Goal: Information Seeking & Learning: Stay updated

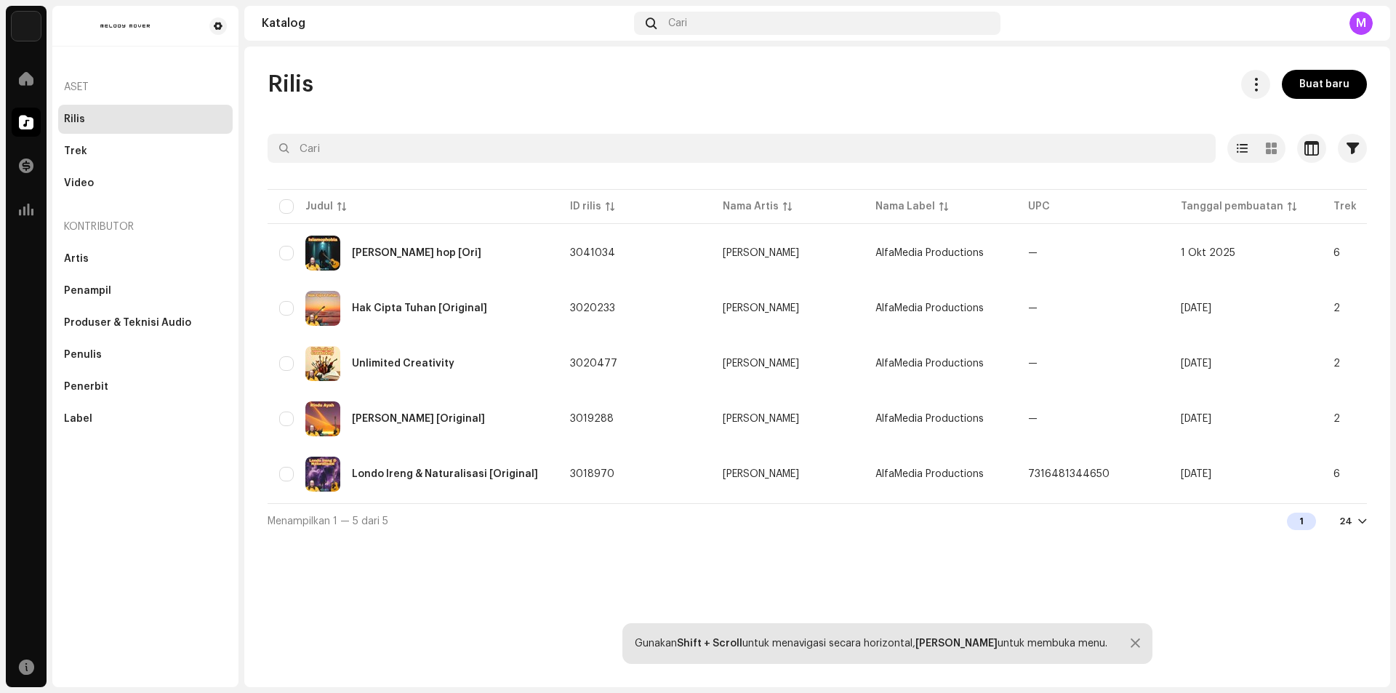
click at [98, 117] on div "Rilis" at bounding box center [145, 119] width 163 height 12
click at [24, 207] on span at bounding box center [26, 210] width 15 height 12
click at [21, 209] on span at bounding box center [26, 210] width 15 height 12
click at [25, 207] on span at bounding box center [26, 210] width 15 height 12
click at [28, 166] on span at bounding box center [26, 166] width 15 height 12
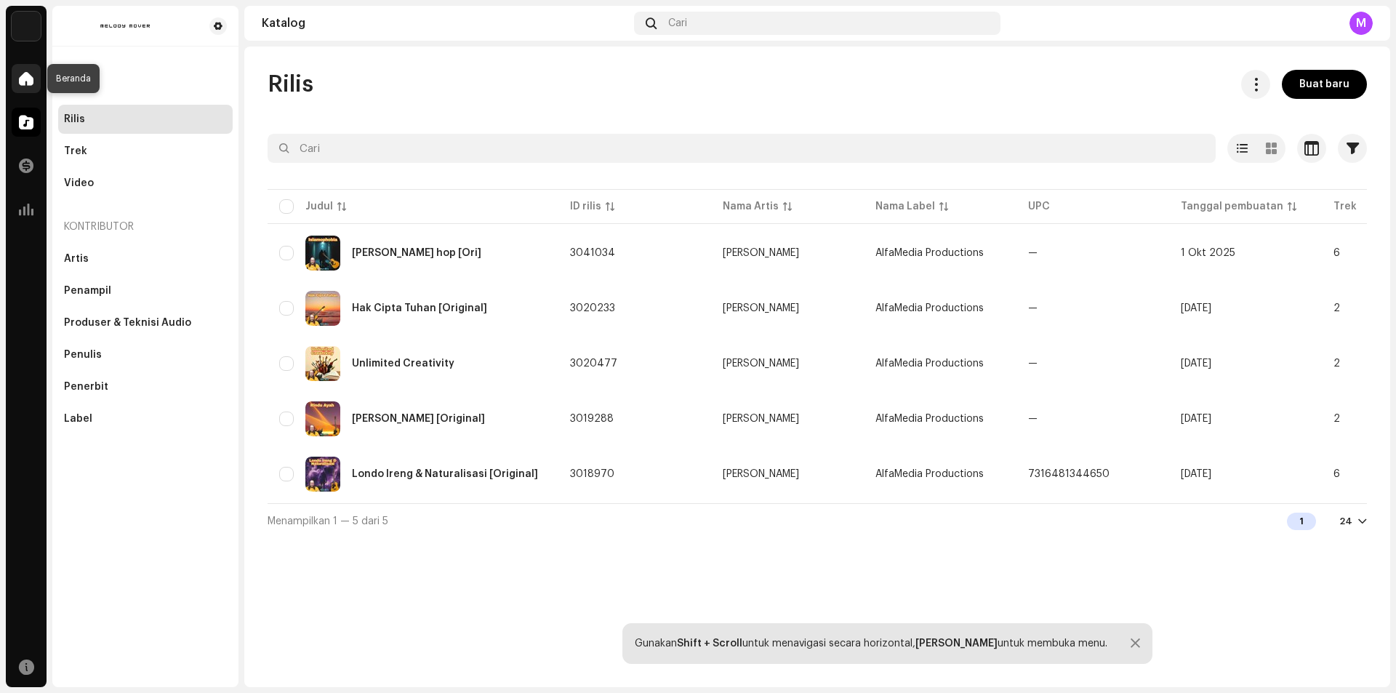
click at [27, 76] on span at bounding box center [26, 79] width 15 height 12
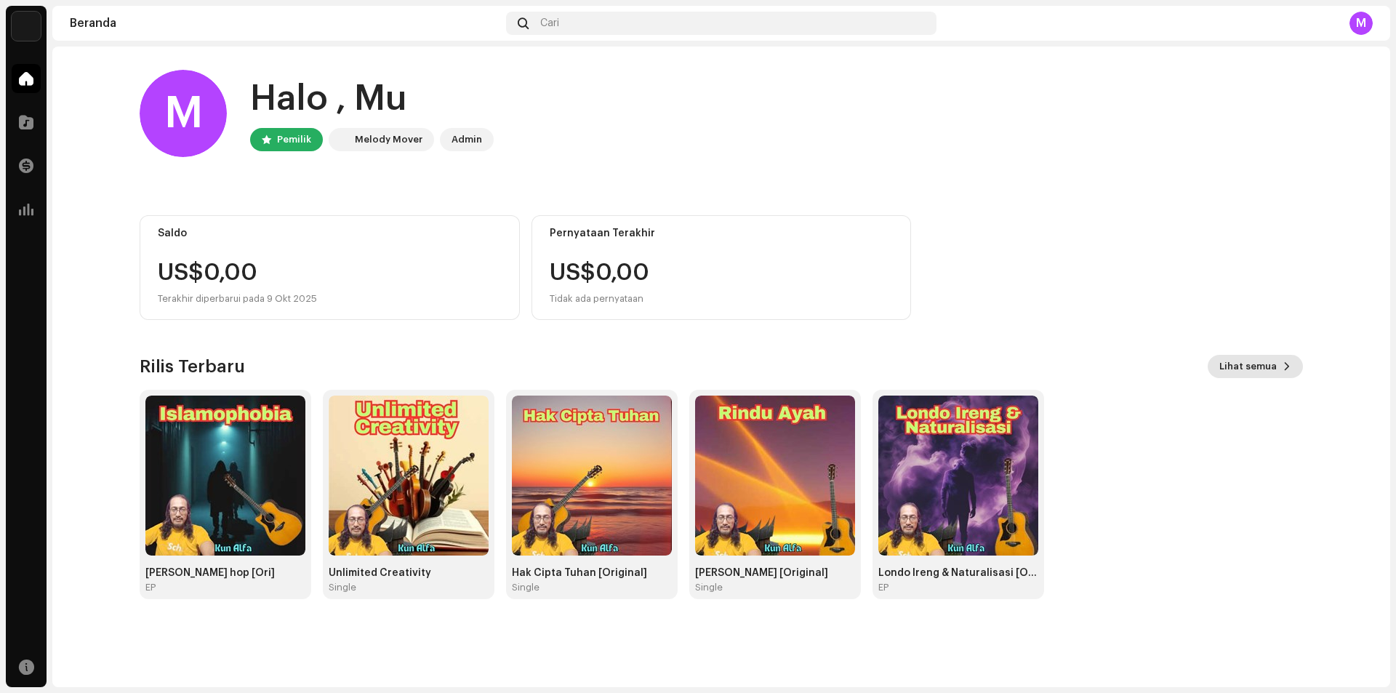
click at [1245, 364] on span "Lihat semua" at bounding box center [1247, 366] width 57 height 29
